Goal: Task Accomplishment & Management: Complete application form

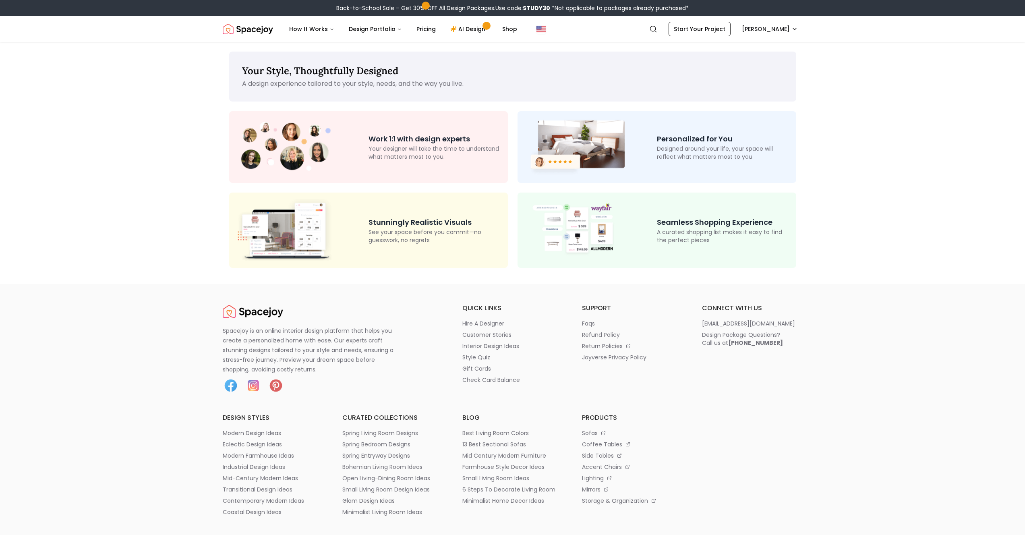
click at [265, 25] on img "Spacejoy" at bounding box center [248, 29] width 50 height 16
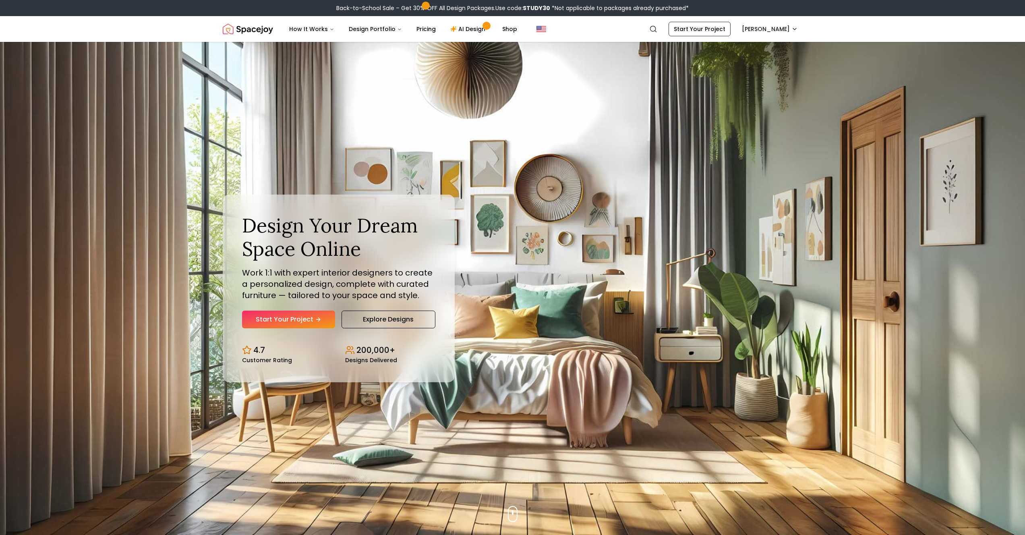
click at [304, 272] on p "Work 1:1 with expert interior designers to create a personalized design, comple…" at bounding box center [338, 284] width 193 height 34
click at [275, 322] on link "Start Your Project" at bounding box center [288, 320] width 93 height 18
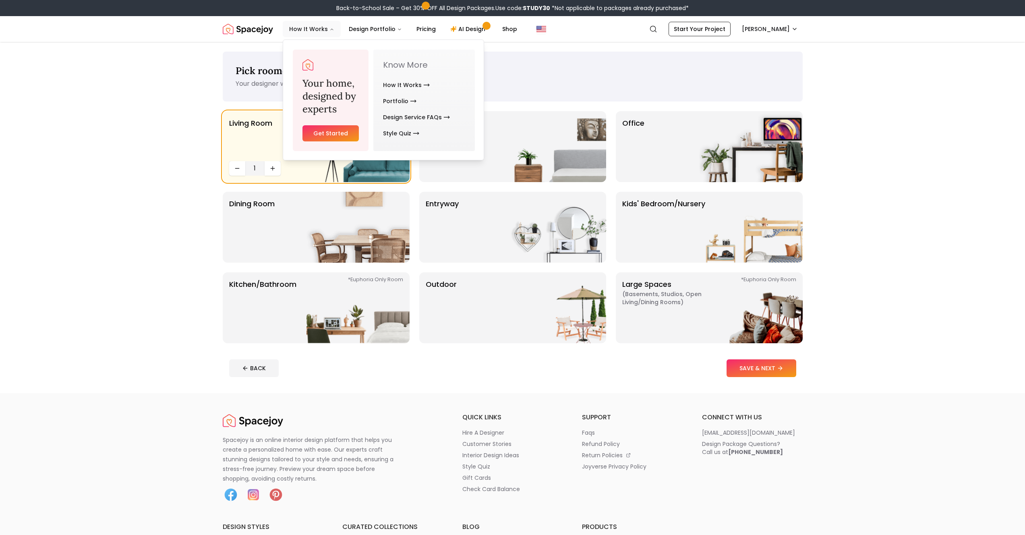
click at [314, 31] on button "How It Works" at bounding box center [312, 29] width 58 height 16
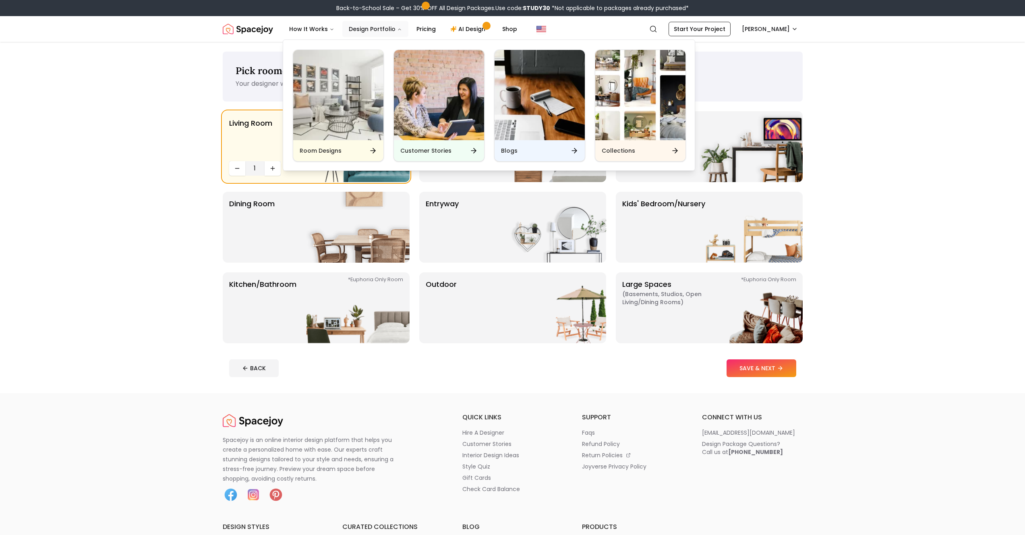
click at [371, 25] on button "Design Portfolio" at bounding box center [375, 29] width 66 height 16
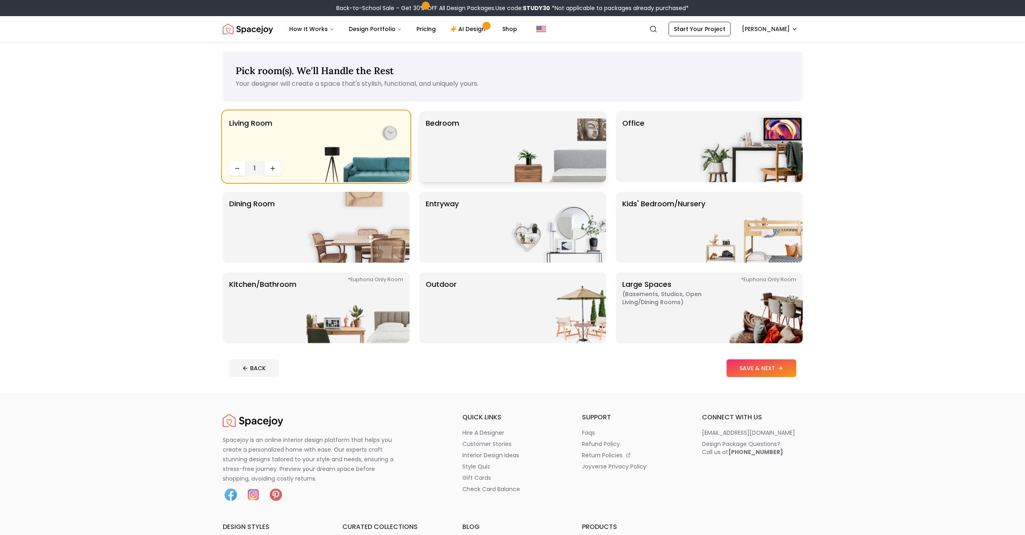
click at [463, 134] on div "Bedroom" at bounding box center [512, 146] width 187 height 71
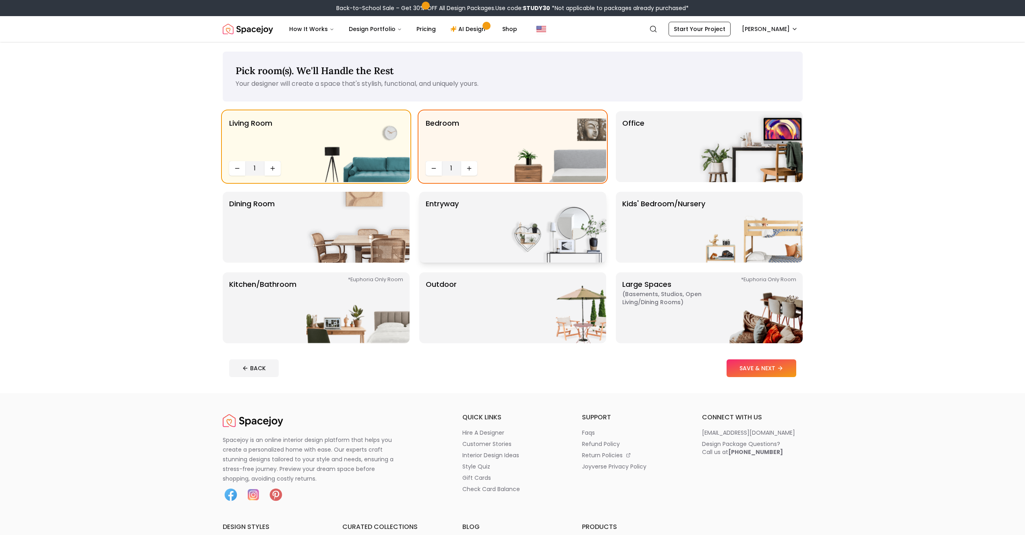
click at [474, 246] on div "entryway" at bounding box center [512, 227] width 187 height 71
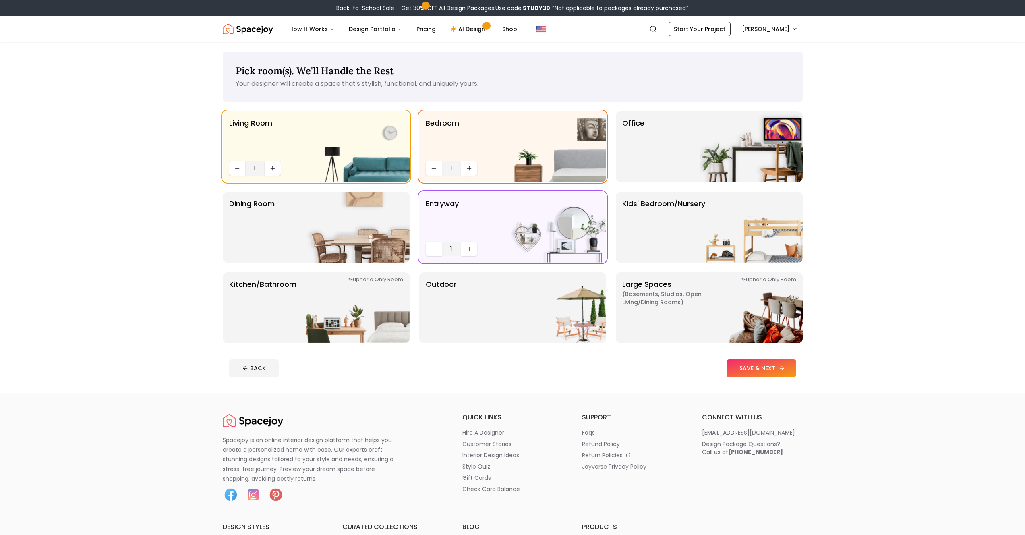
click at [752, 369] on button "SAVE & NEXT" at bounding box center [762, 368] width 70 height 18
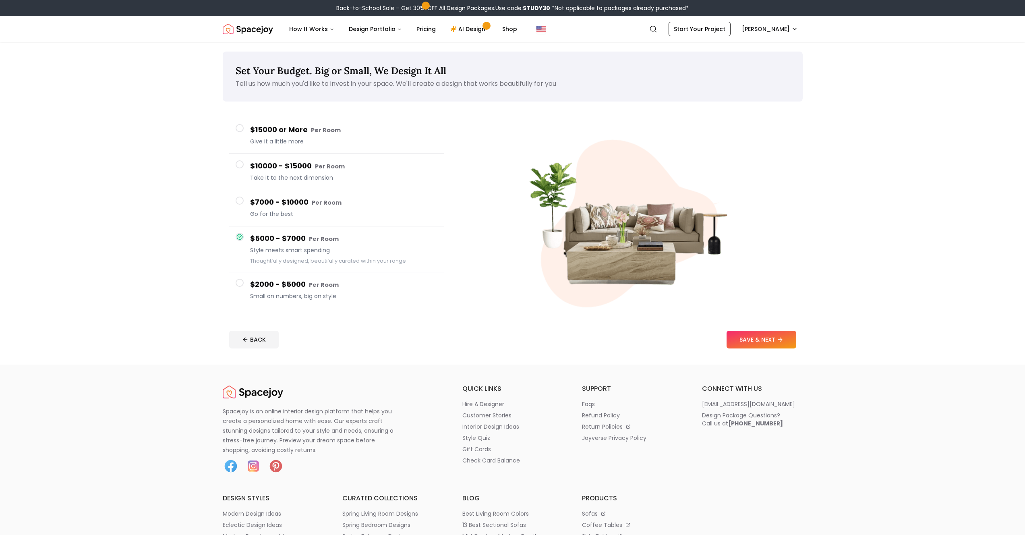
click at [287, 229] on button "$5000 - $7000 Per Room Style meets smart spending Thoughtfully designed, beauti…" at bounding box center [336, 249] width 215 height 46
click at [739, 334] on button "SAVE & NEXT" at bounding box center [762, 340] width 70 height 18
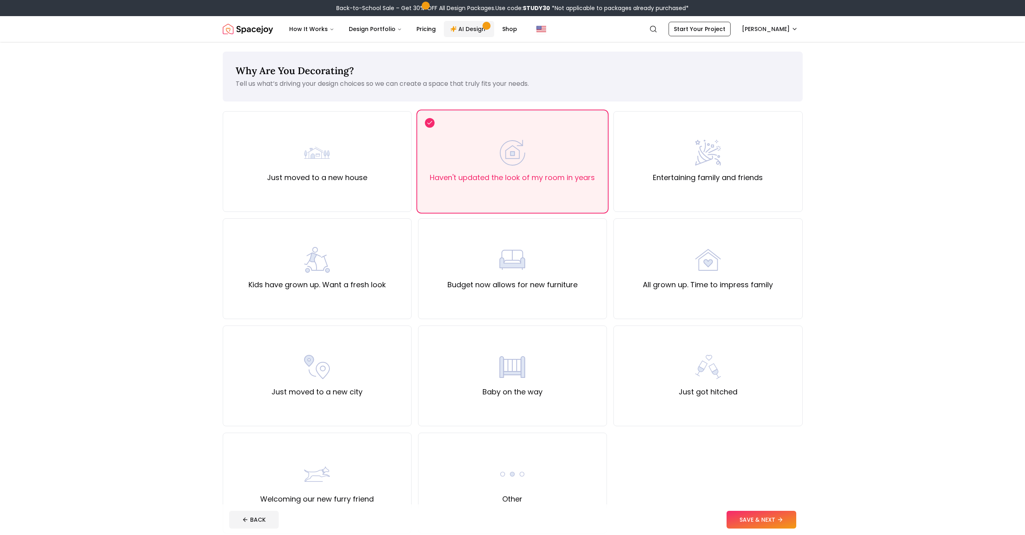
click at [459, 32] on link "AI Design" at bounding box center [469, 29] width 50 height 16
